Goal: Find contact information: Find contact information

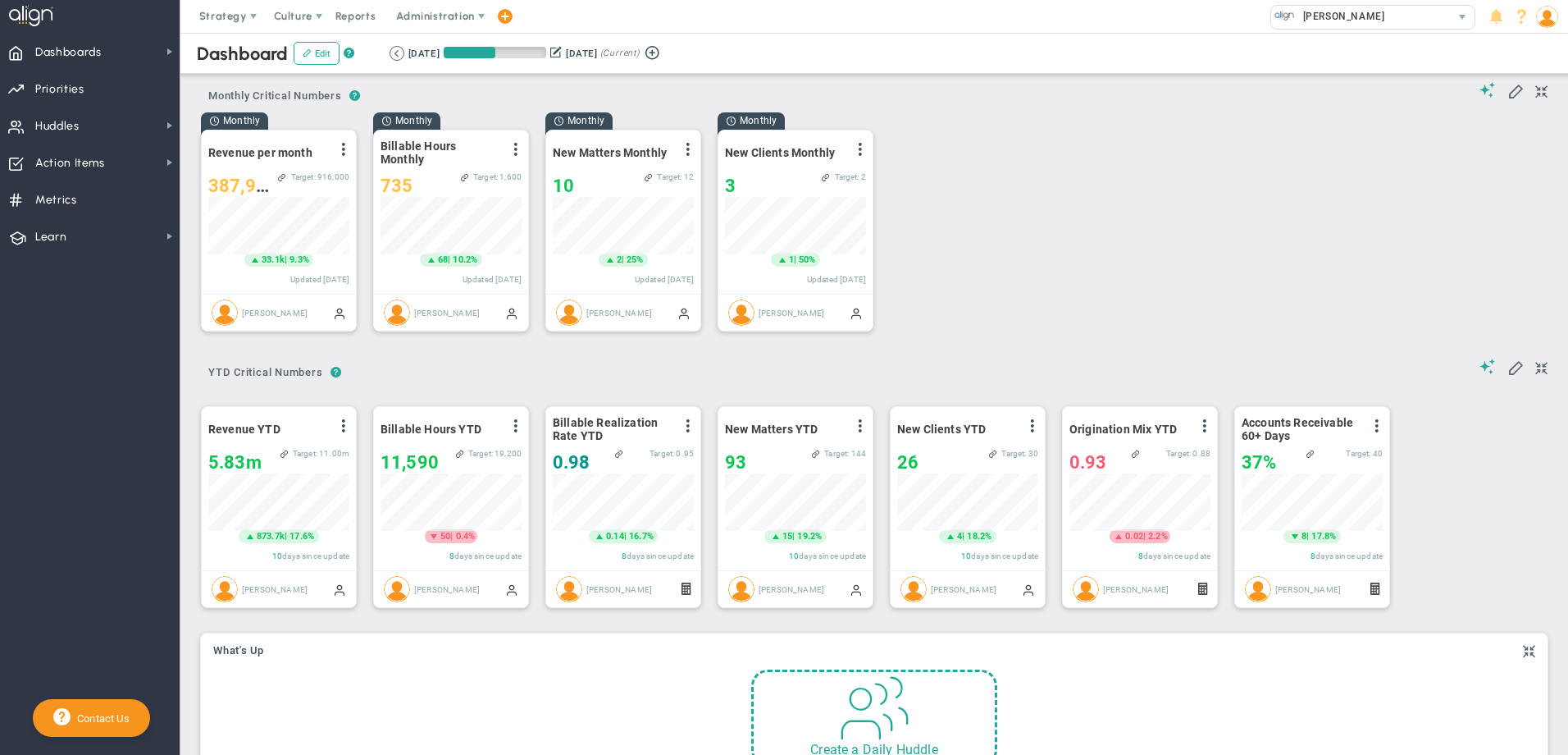
click at [434, 16] on span "Administration" at bounding box center [435, 16] width 78 height 12
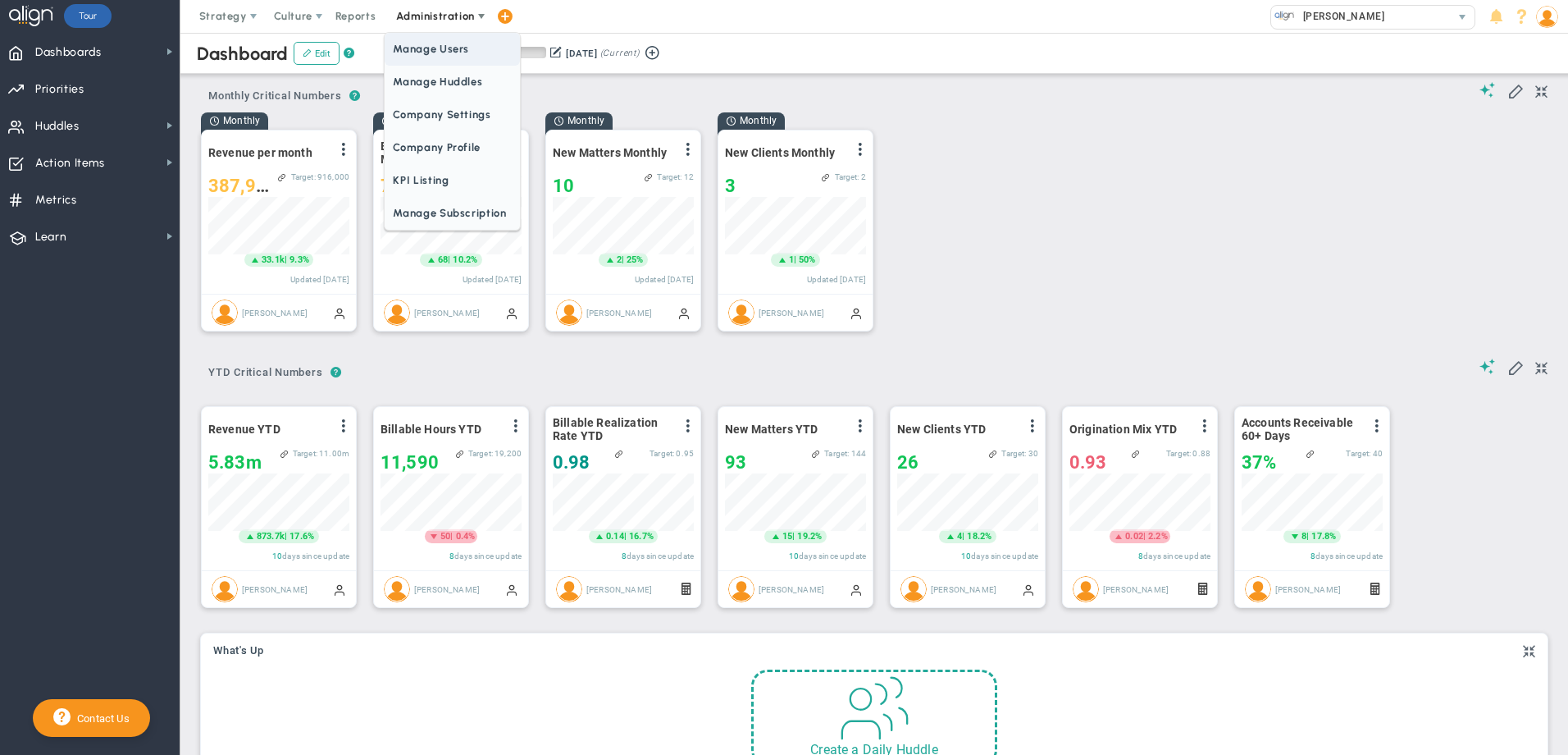
click at [430, 43] on span "Manage Users" at bounding box center [452, 49] width 135 height 33
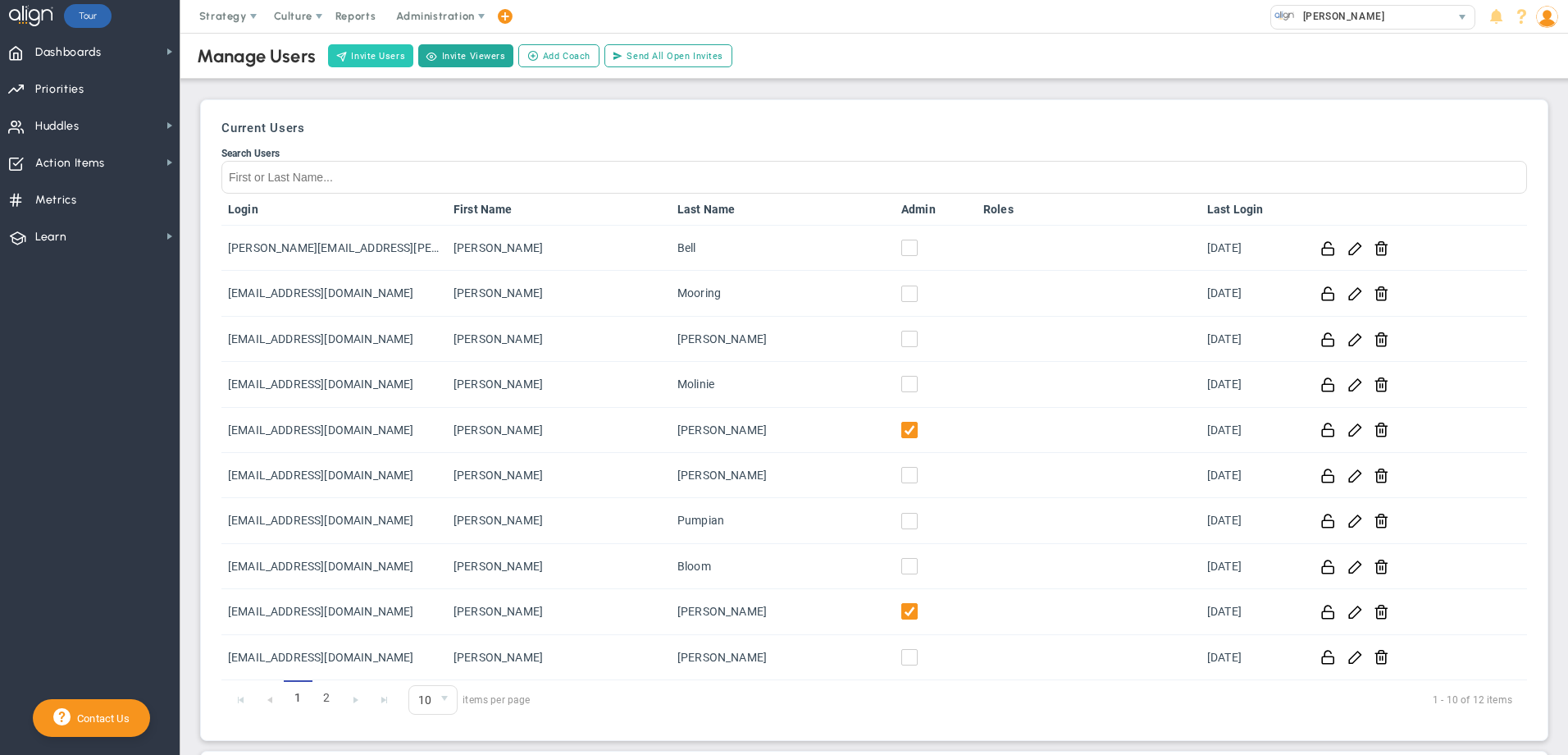
click at [365, 60] on button "Invite Users" at bounding box center [370, 55] width 85 height 23
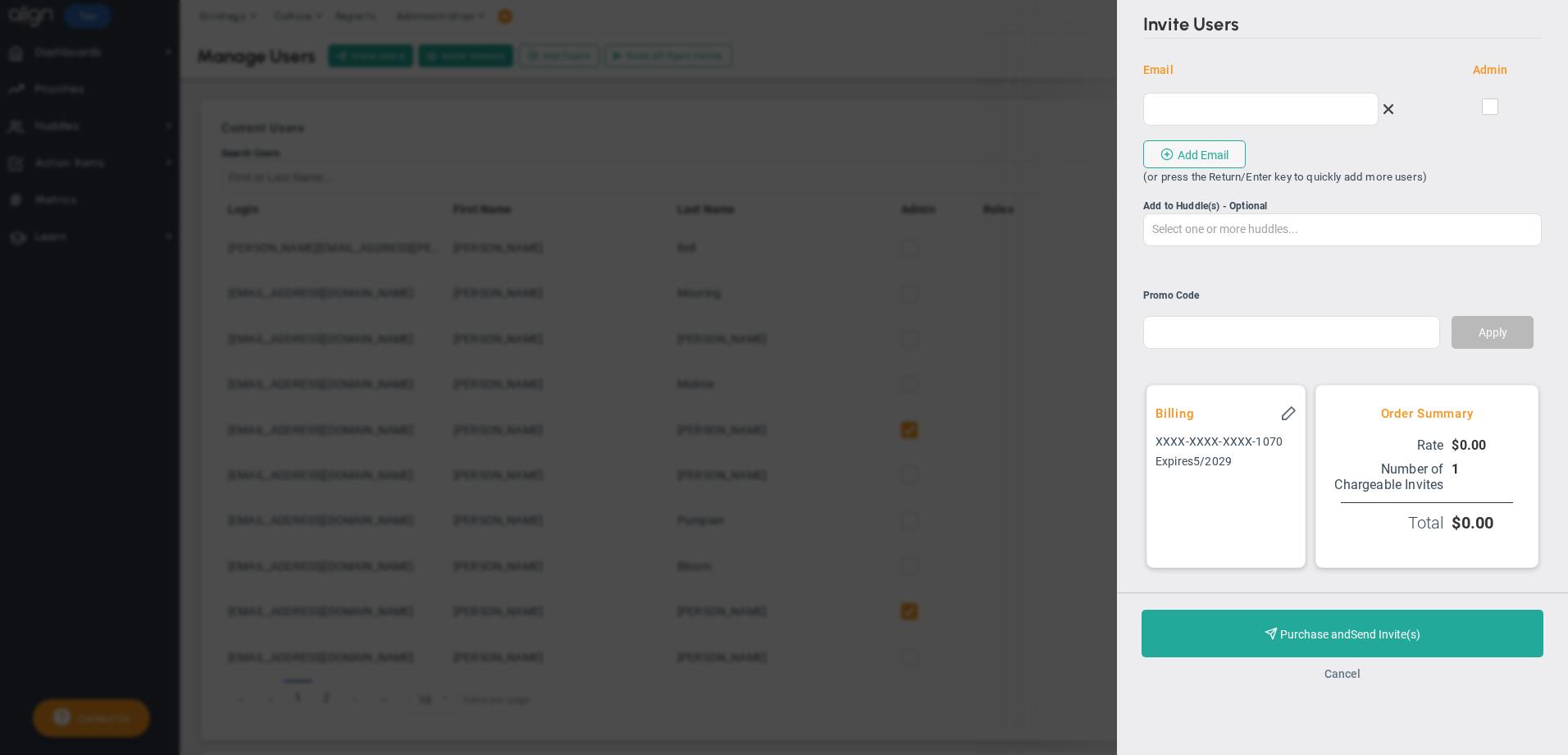
click at [1345, 680] on button "Cancel" at bounding box center [1342, 674] width 36 height 13
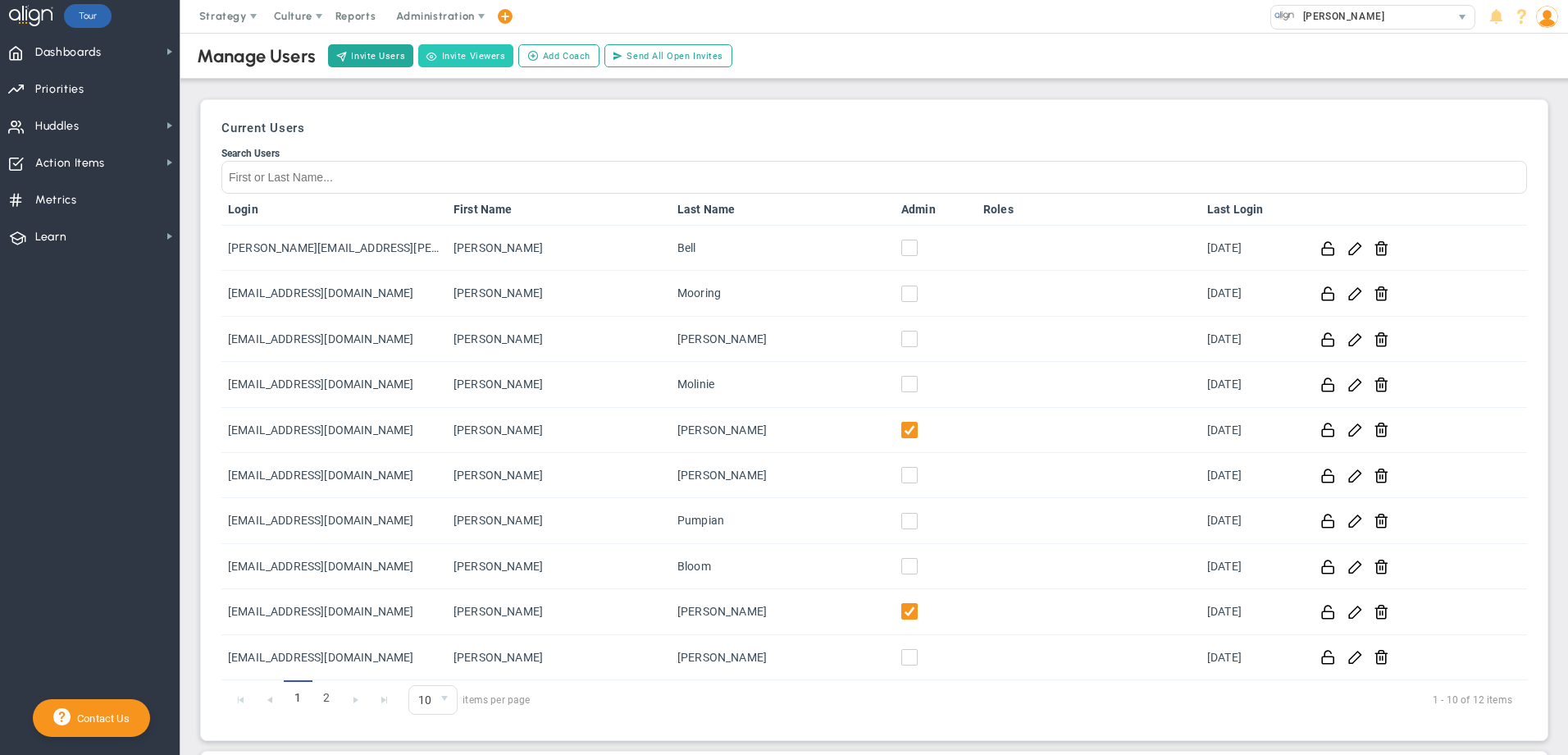
click at [453, 57] on button "Invite Viewers" at bounding box center [466, 55] width 95 height 23
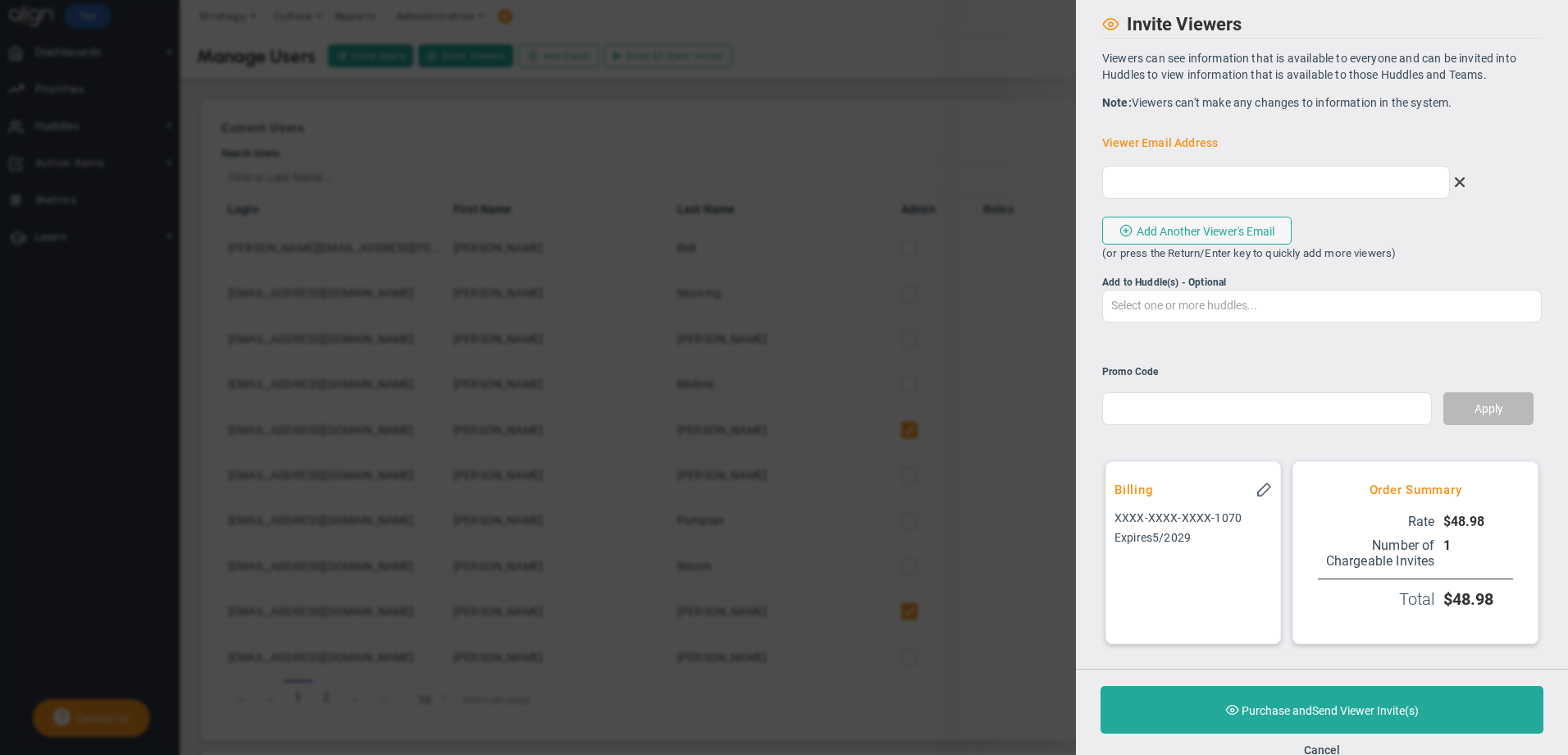
scroll to position [36, 0]
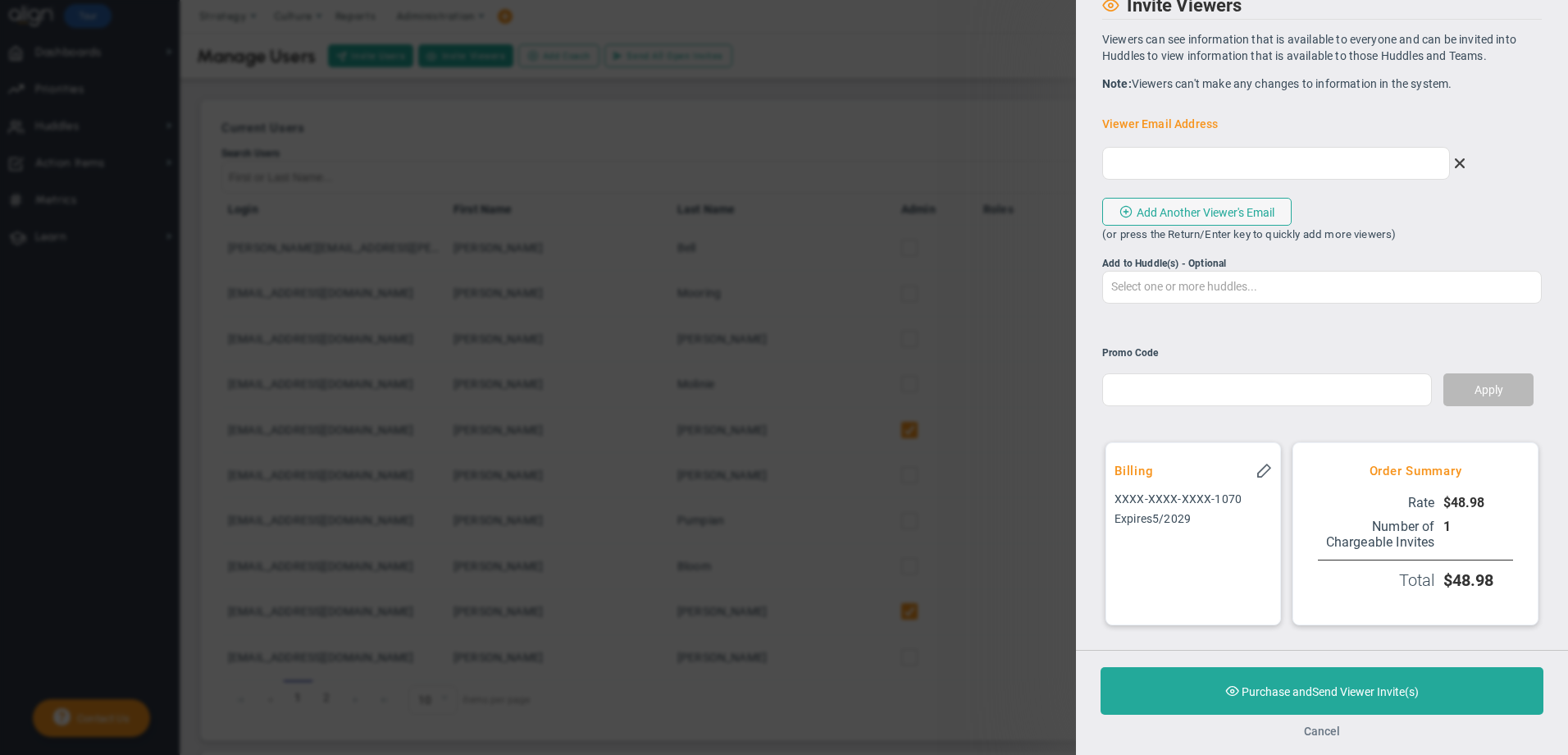
click at [1318, 728] on button "Cancel" at bounding box center [1321, 731] width 36 height 13
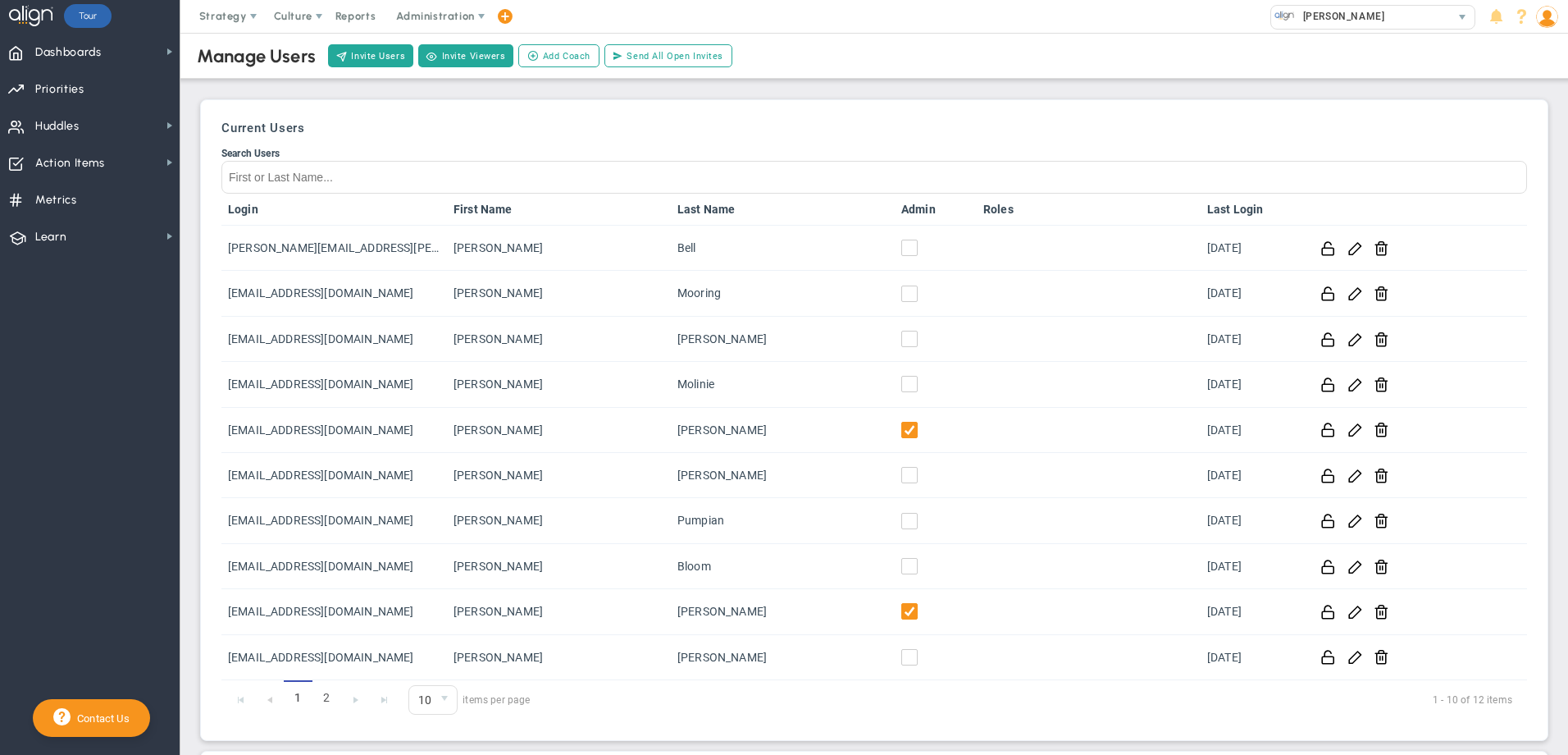
click at [777, 98] on div "Manage Users Invite Users Invite Viewers Add Coach Update Coach Invite Coaching…" at bounding box center [873, 464] width 1355 height 870
click at [813, 112] on div "Current Users Search Users Login First Name Last Name Admin Roles Last Login ab…" at bounding box center [874, 420] width 1331 height 624
click at [805, 127] on h3 "Current Users" at bounding box center [874, 128] width 1305 height 15
click at [841, 133] on h3 "Current Users" at bounding box center [874, 128] width 1305 height 15
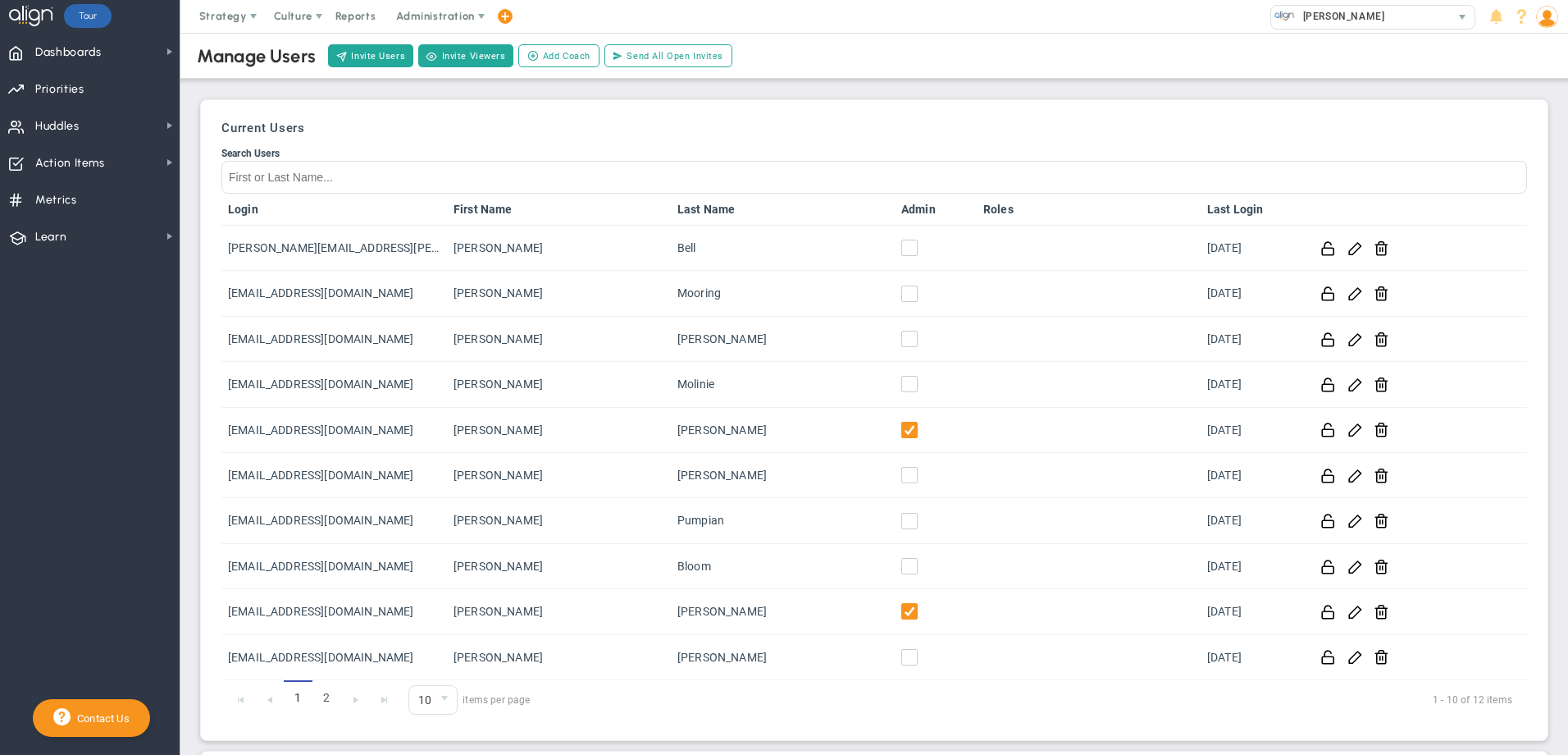
click at [1546, 17] on img at bounding box center [1547, 17] width 22 height 22
click at [1517, 176] on span "Sign Out" at bounding box center [1500, 180] width 133 height 33
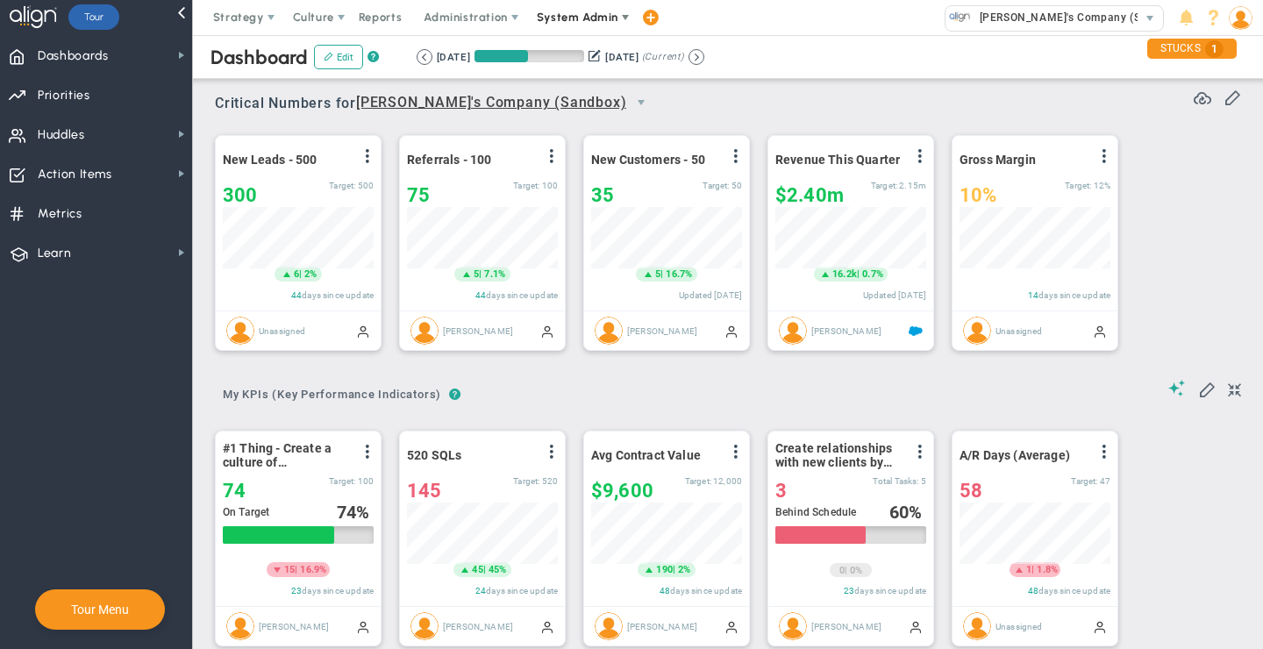
click at [576, 26] on span "System Admin" at bounding box center [579, 17] width 111 height 35
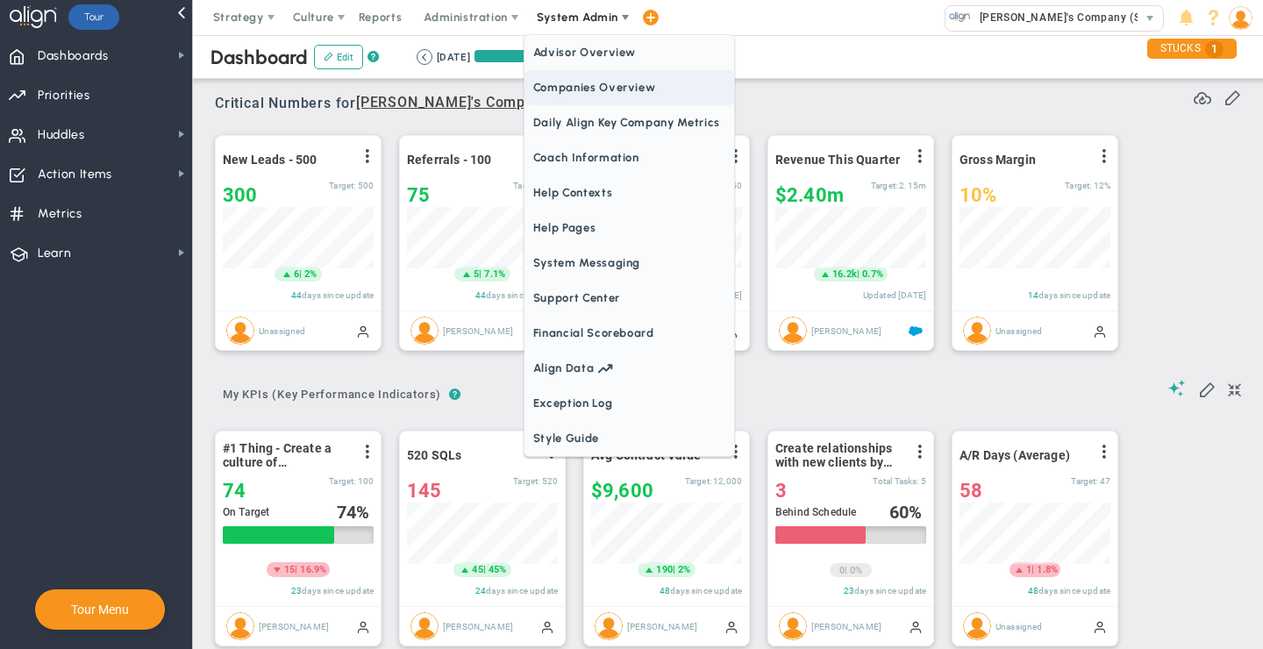
click at [573, 85] on span "Companies Overview" at bounding box center [629, 87] width 210 height 35
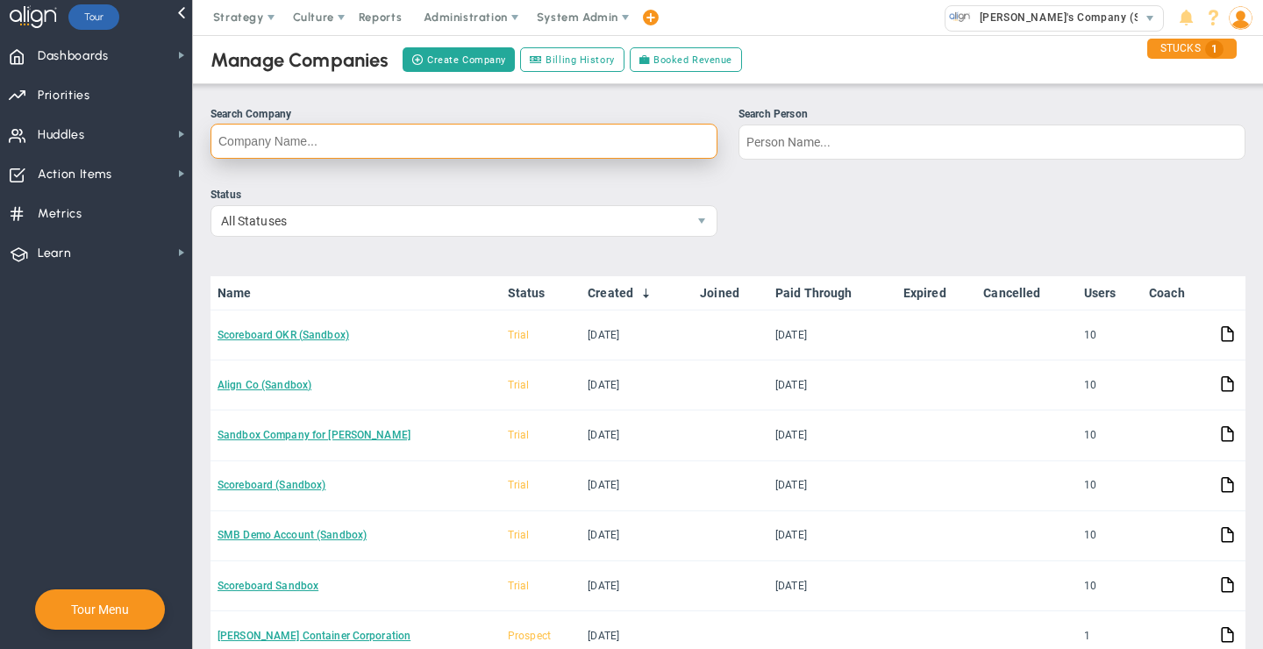
click at [503, 132] on input "Search Company" at bounding box center [463, 141] width 507 height 35
type input "the dr"
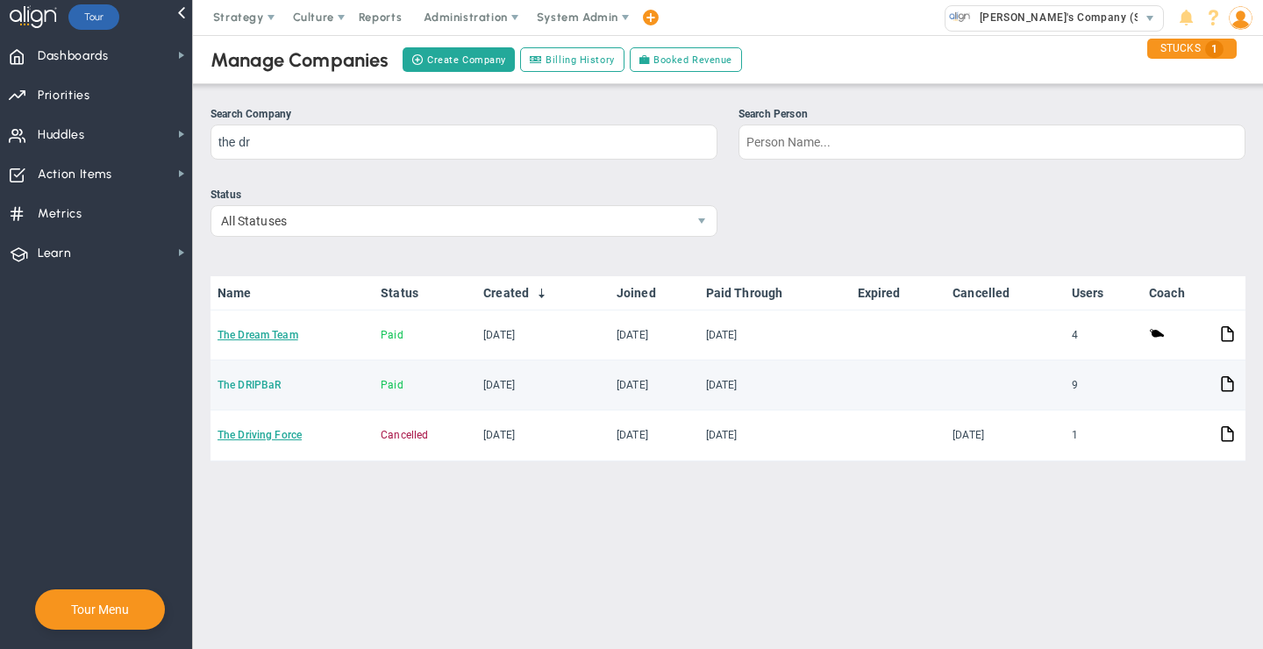
click at [239, 386] on link "The DRIPBaR" at bounding box center [248, 385] width 63 height 12
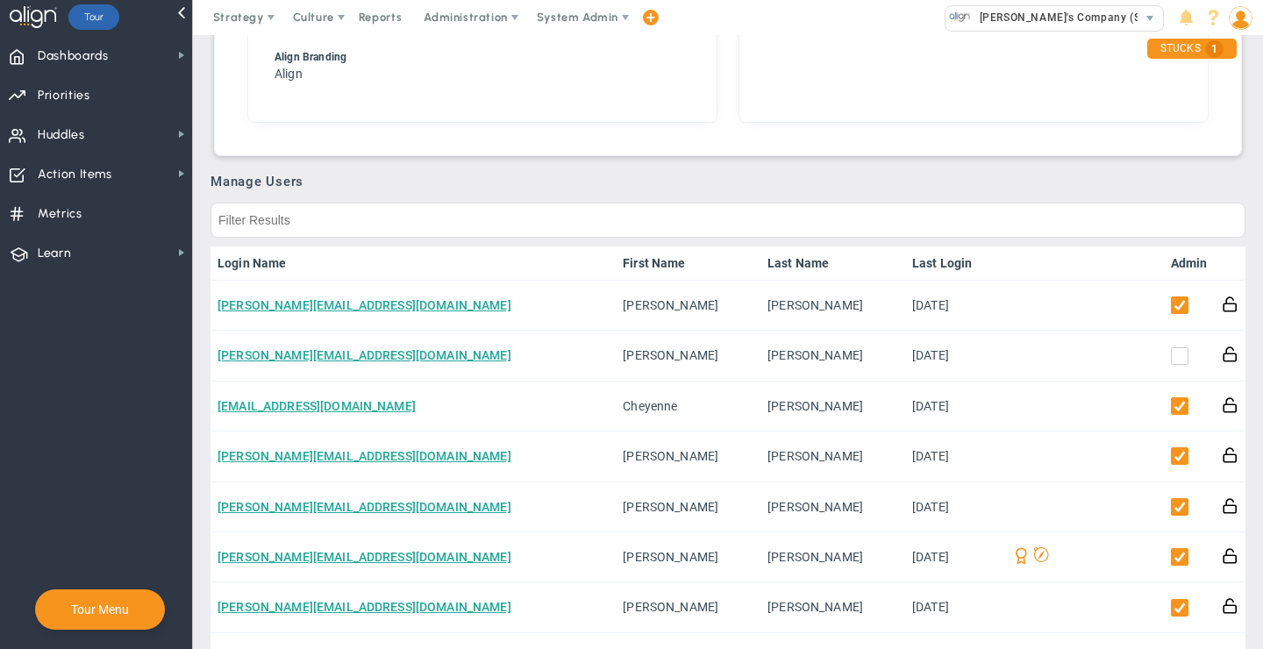
scroll to position [875, 0]
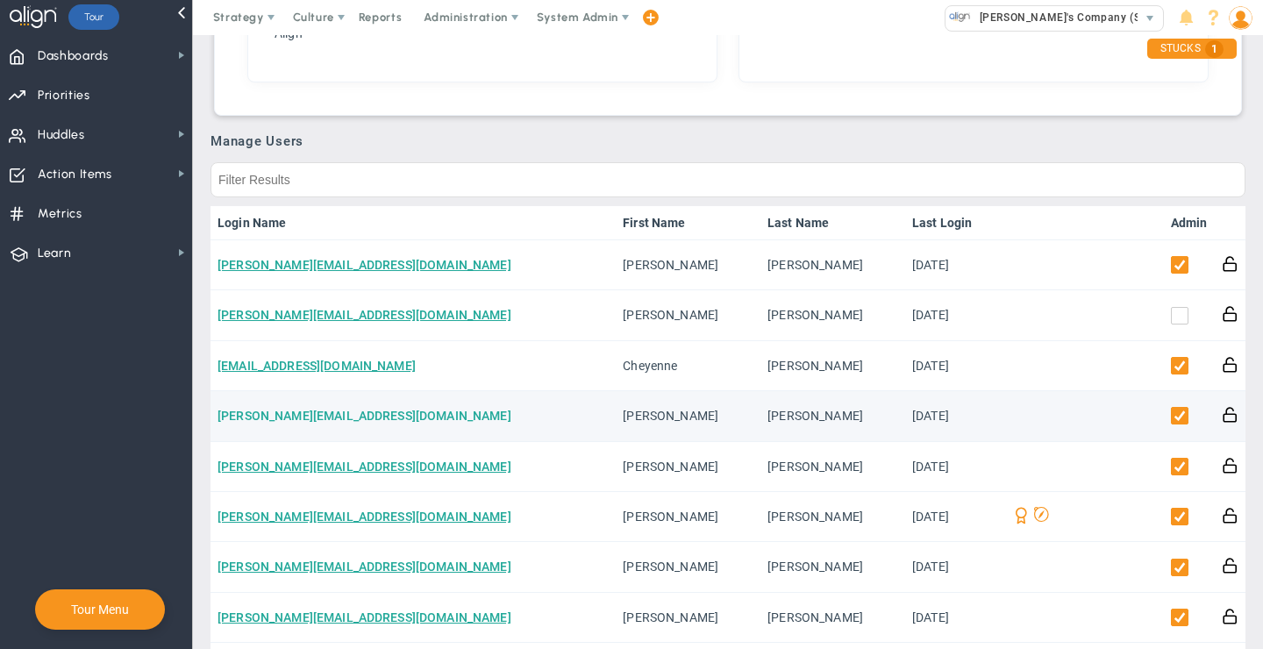
click at [302, 419] on link "[PERSON_NAME][EMAIL_ADDRESS][DOMAIN_NAME]" at bounding box center [364, 416] width 294 height 14
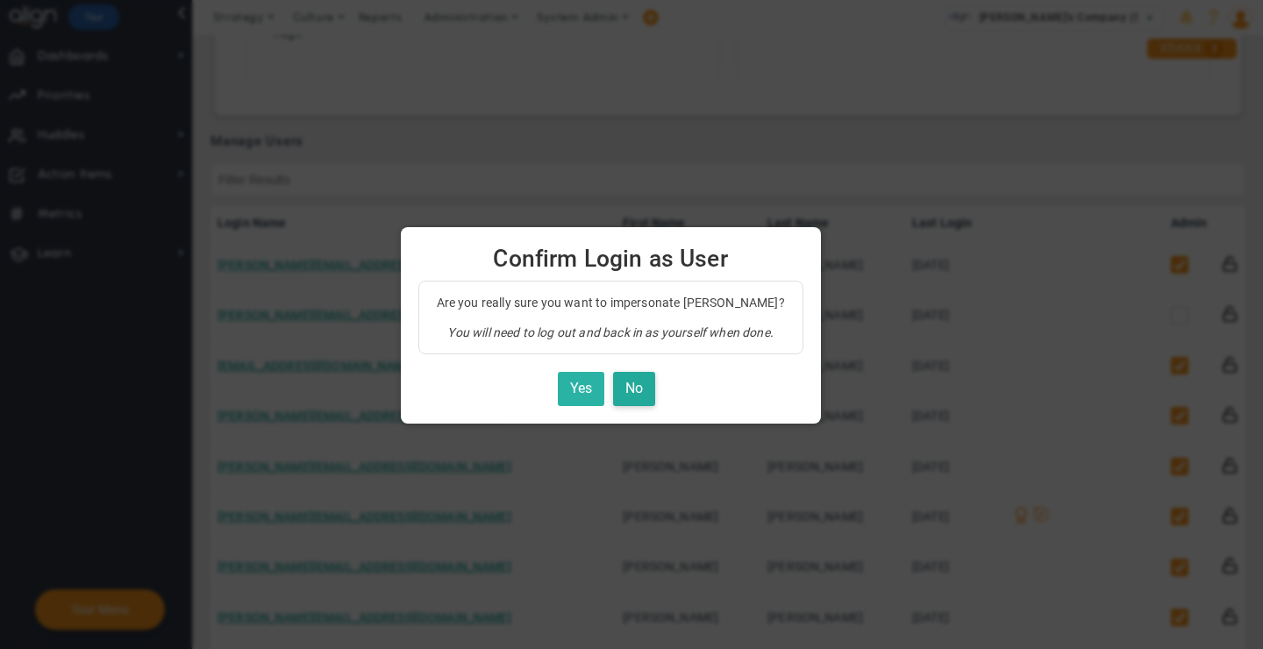
click at [596, 385] on button "Yes" at bounding box center [581, 389] width 46 height 34
